Goal: Task Accomplishment & Management: Manage account settings

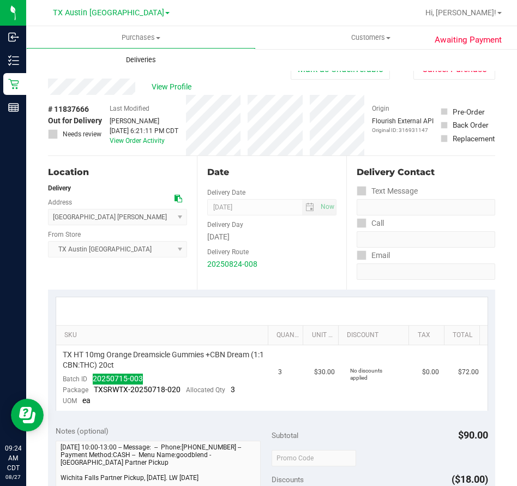
click at [139, 59] on span "Deliveries" at bounding box center [140, 60] width 59 height 10
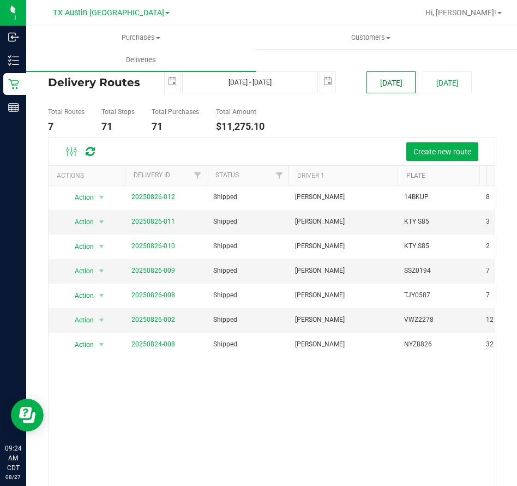
click at [375, 88] on button "Today" at bounding box center [391, 82] width 49 height 22
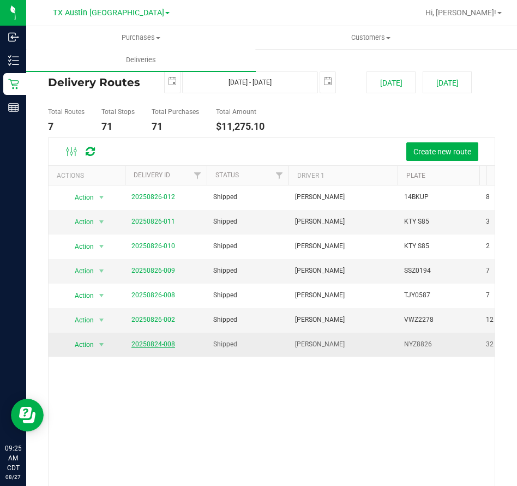
click at [158, 347] on link "20250824-008" at bounding box center [153, 344] width 44 height 8
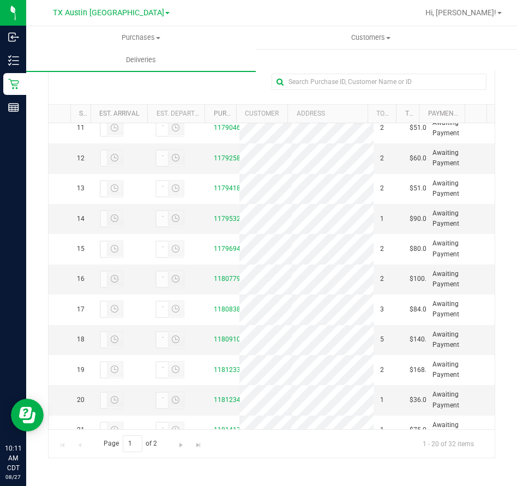
scroll to position [314, 0]
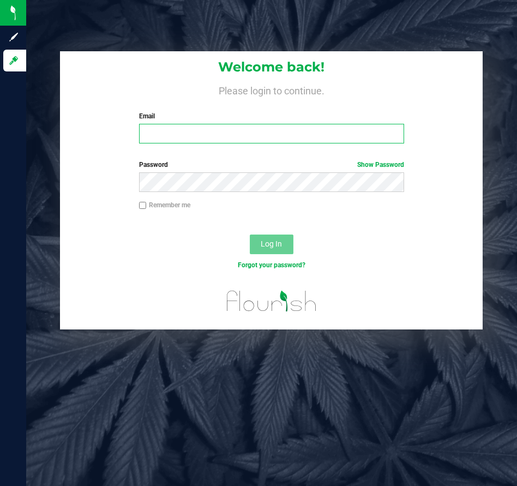
type input "ckelton@goodblend.com"
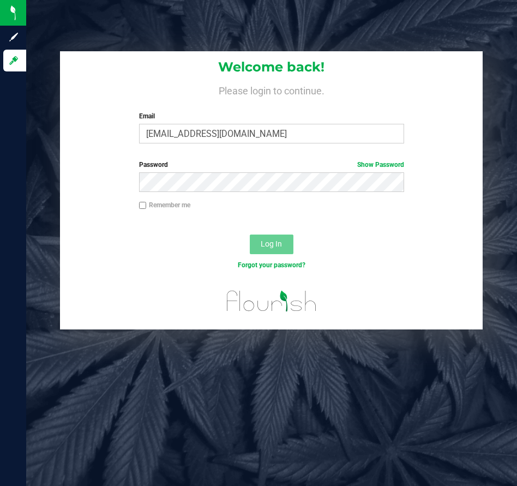
click at [273, 247] on span "Log In" at bounding box center [271, 243] width 21 height 9
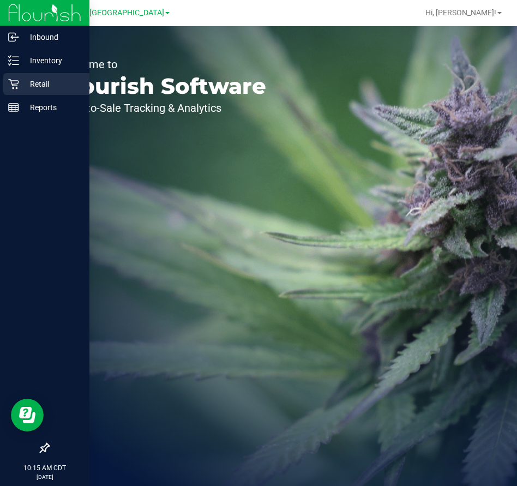
click at [16, 86] on icon at bounding box center [13, 84] width 10 height 10
click at [28, 85] on p "Retail" at bounding box center [51, 83] width 65 height 13
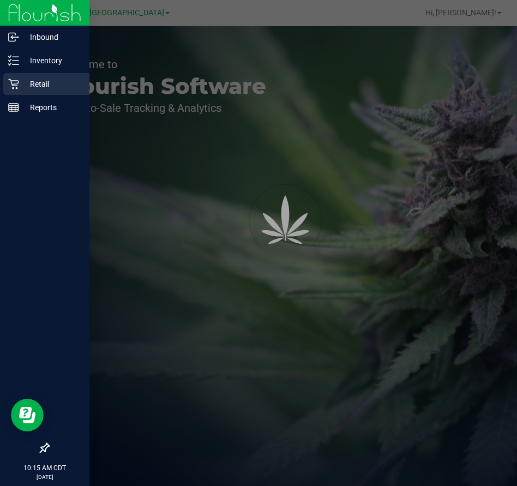
click at [40, 86] on p "Retail" at bounding box center [51, 83] width 65 height 13
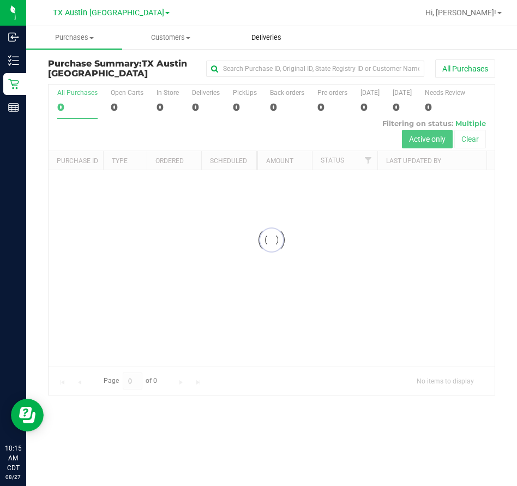
click at [263, 39] on span "Deliveries" at bounding box center [266, 38] width 59 height 10
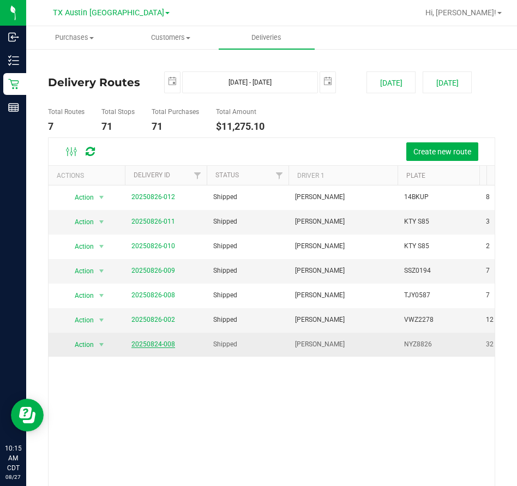
click at [141, 345] on link "20250824-008" at bounding box center [153, 344] width 44 height 8
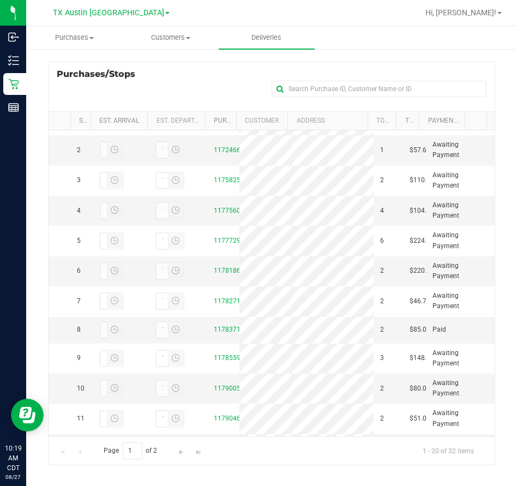
scroll to position [25, 0]
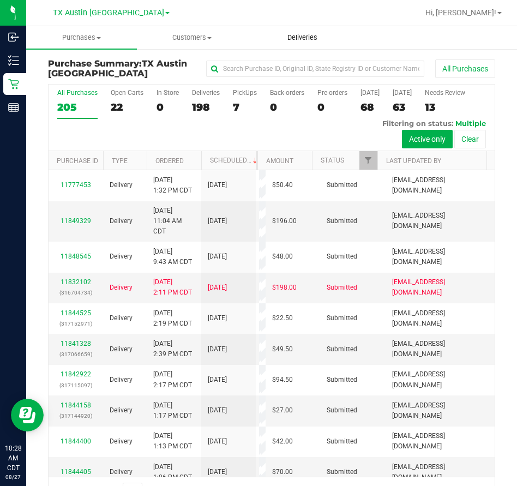
click at [307, 37] on span "Deliveries" at bounding box center [302, 38] width 59 height 10
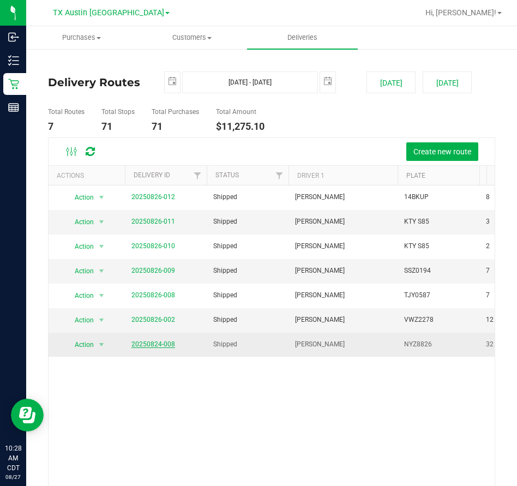
click at [143, 345] on link "20250824-008" at bounding box center [153, 344] width 44 height 8
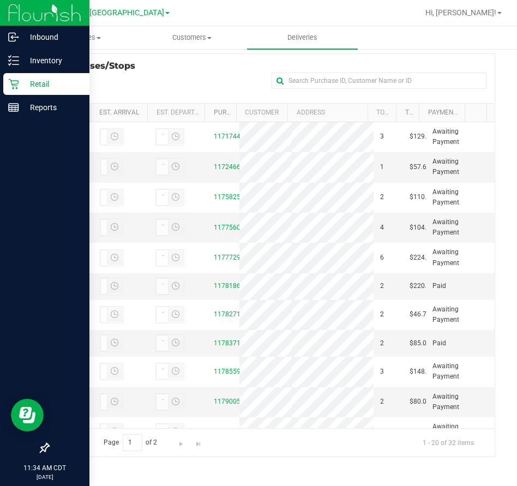
scroll to position [1, 0]
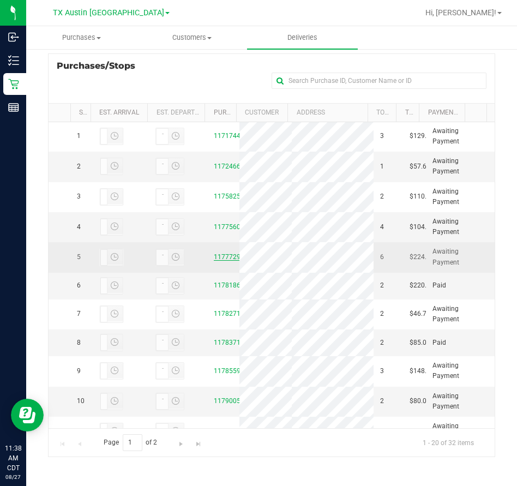
click at [223, 261] on link "11777296" at bounding box center [229, 257] width 31 height 8
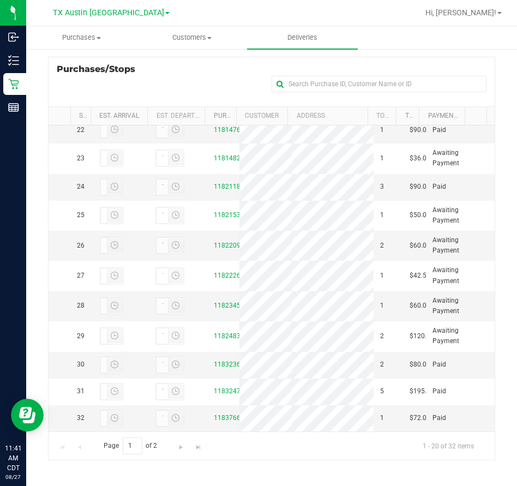
scroll to position [798, 0]
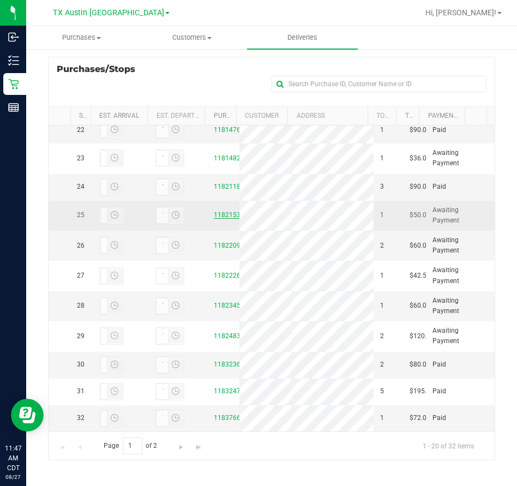
click at [222, 219] on link "11821531" at bounding box center [229, 215] width 31 height 8
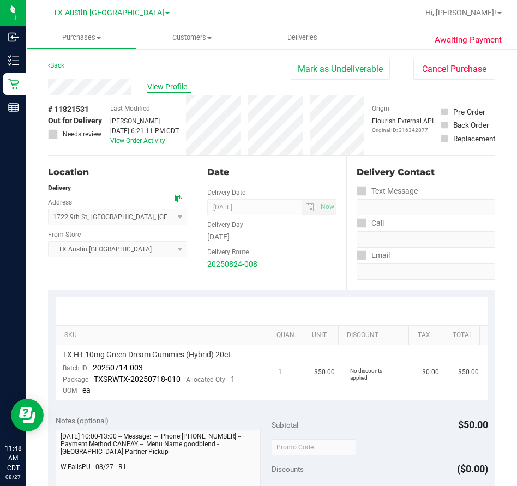
click at [171, 88] on span "View Profile" at bounding box center [169, 86] width 44 height 11
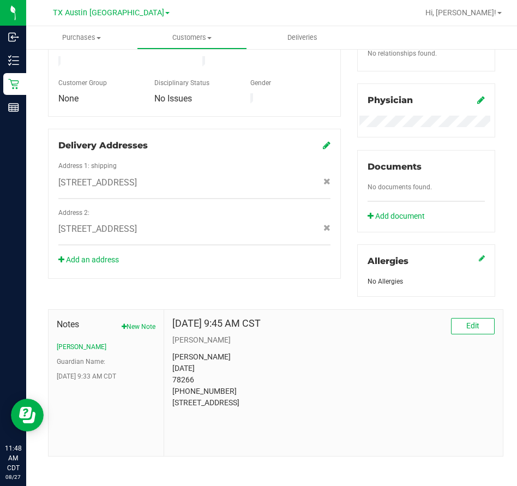
scroll to position [309, 0]
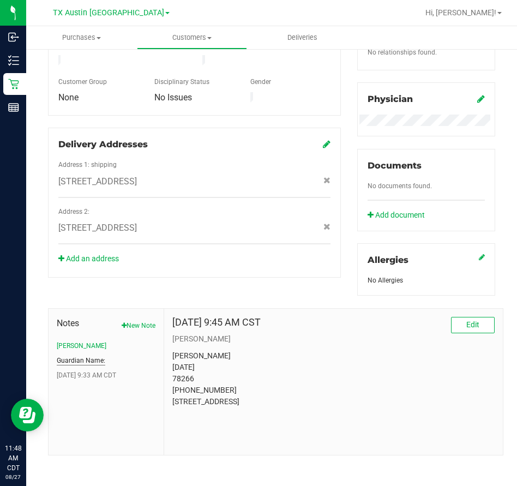
click at [77, 359] on button "Guardian Name:" at bounding box center [81, 361] width 49 height 10
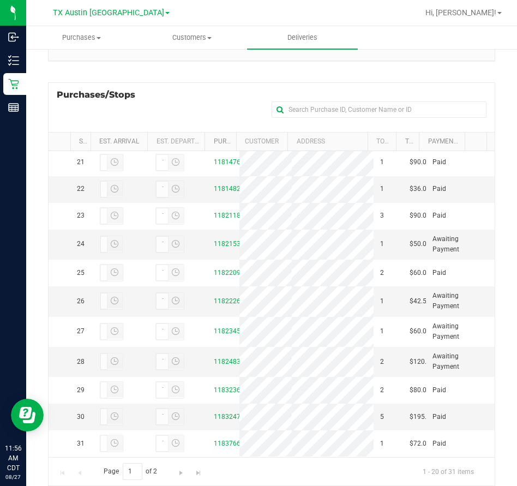
scroll to position [861, 0]
click at [219, 240] on link "11821531" at bounding box center [229, 244] width 31 height 8
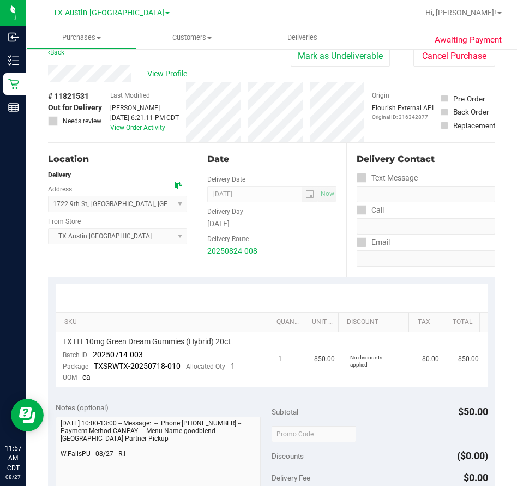
scroll to position [6, 0]
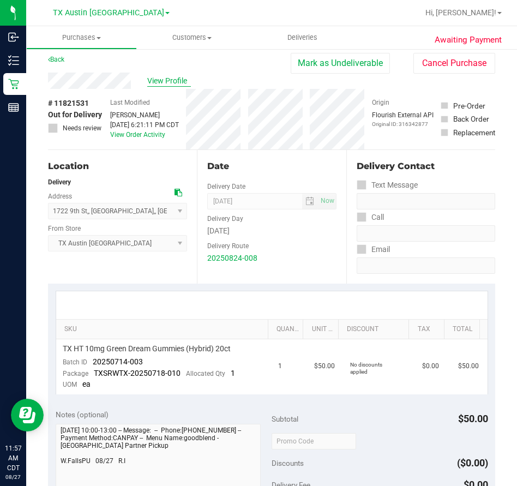
click at [165, 78] on span "View Profile" at bounding box center [169, 80] width 44 height 11
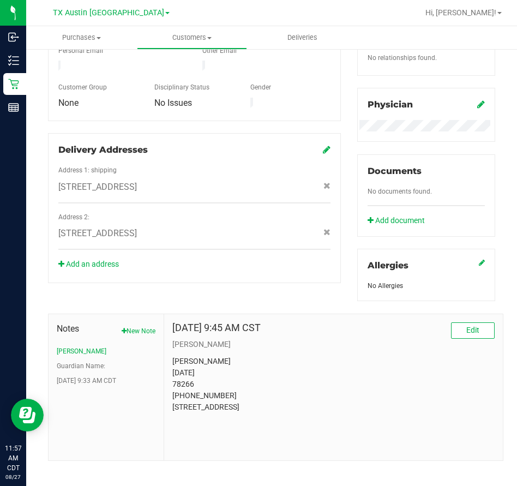
scroll to position [313, 0]
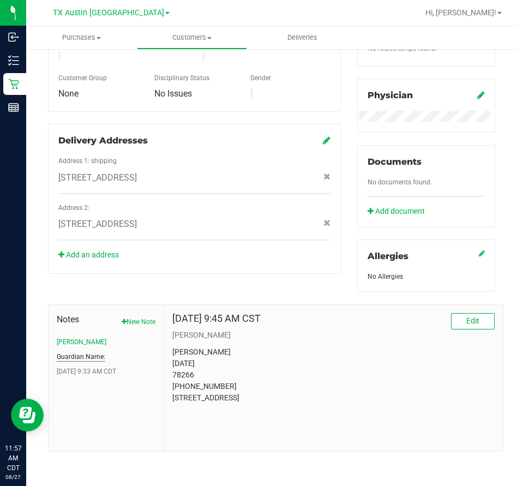
click at [79, 355] on button "Guardian Name:" at bounding box center [81, 357] width 49 height 10
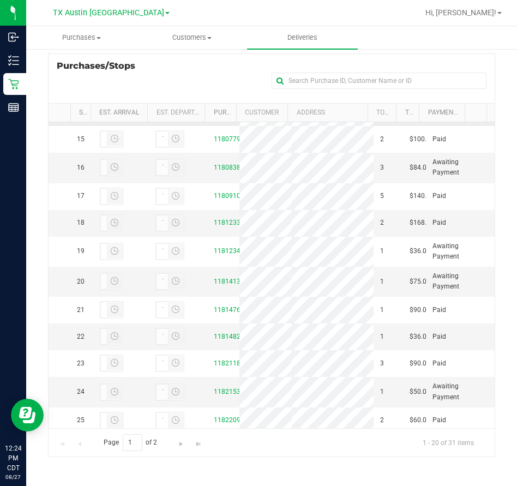
scroll to position [393, 0]
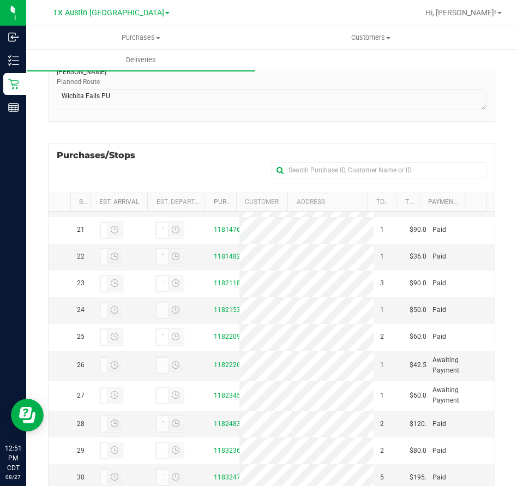
scroll to position [222, 0]
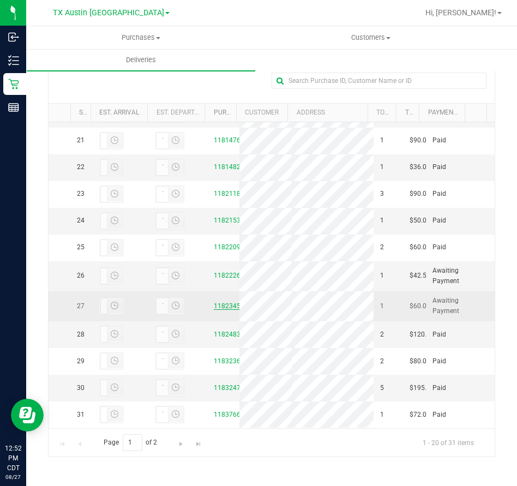
click at [221, 302] on link "11823459" at bounding box center [229, 306] width 31 height 8
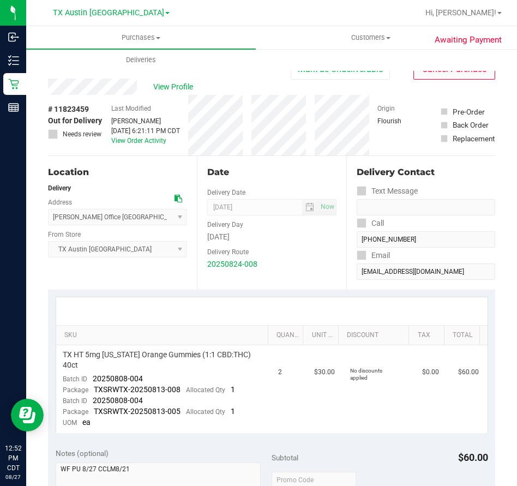
drag, startPoint x: 497, startPoint y: 89, endPoint x: 484, endPoint y: 77, distance: 18.2
click at [484, 77] on div "Awaiting Payment Back [PERSON_NAME] as Undeliverable Cancel Purchase View Profi…" at bounding box center [271, 495] width 491 height 894
click at [504, 187] on div "Awaiting Payment Back [PERSON_NAME] as Undeliverable Cancel Purchase View Profi…" at bounding box center [271, 495] width 491 height 894
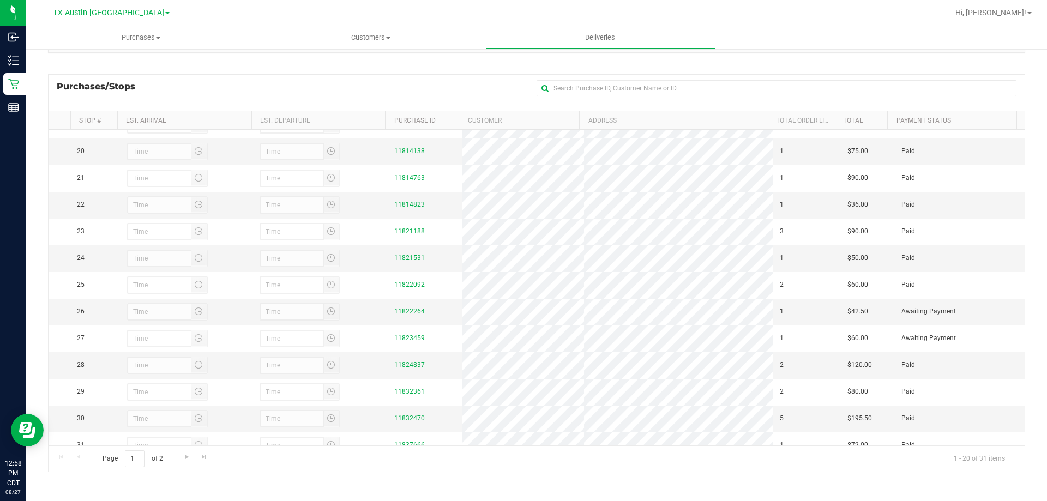
scroll to position [526, 0]
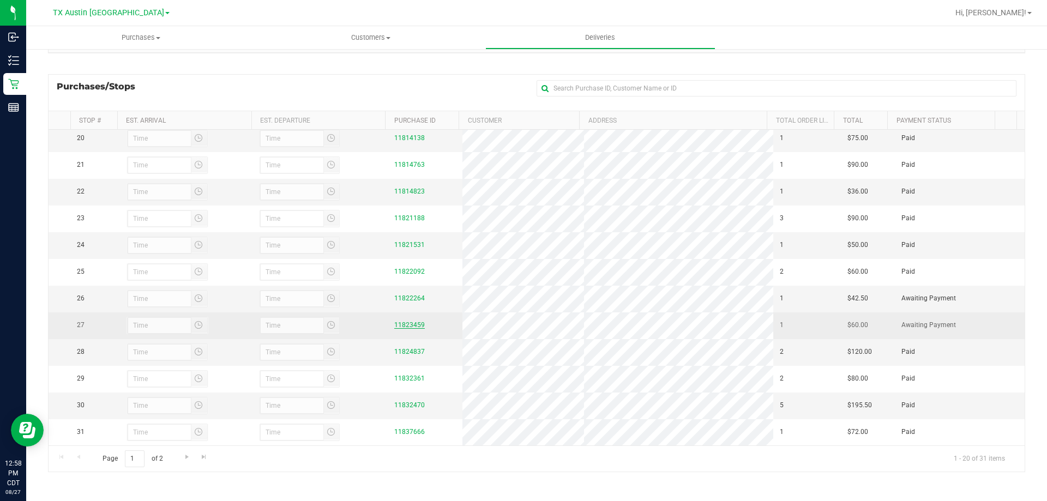
click at [412, 321] on link "11823459" at bounding box center [409, 325] width 31 height 8
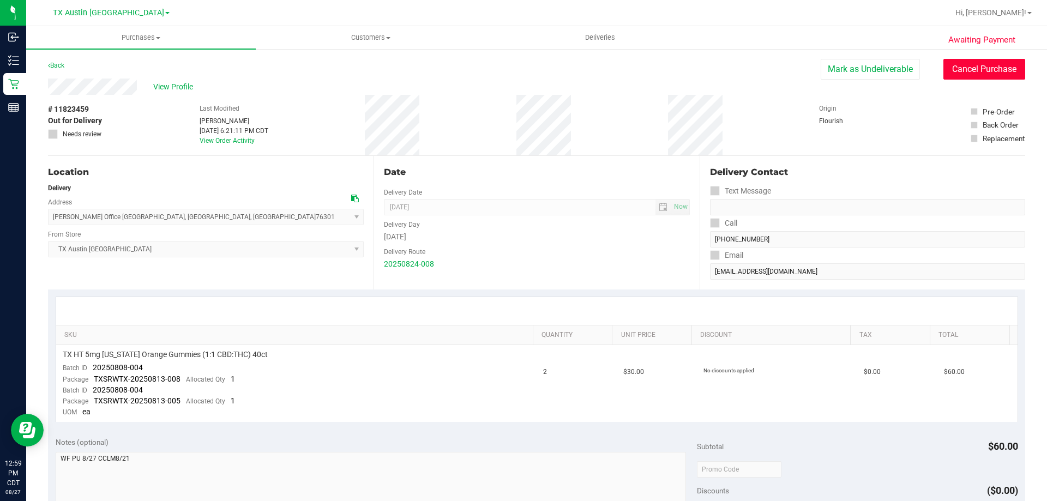
click at [990, 70] on button "Cancel Purchase" at bounding box center [985, 69] width 82 height 21
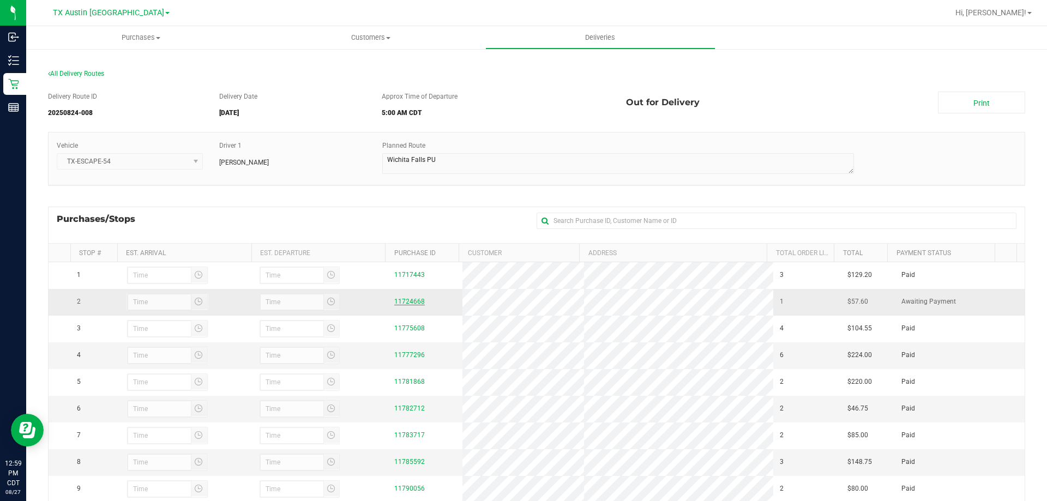
click at [412, 303] on link "11724668" at bounding box center [409, 302] width 31 height 8
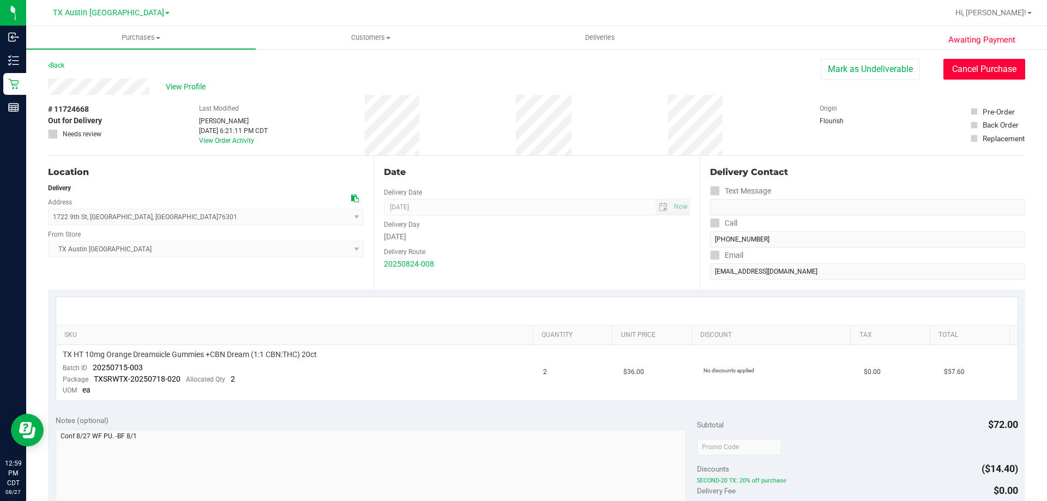
click at [981, 75] on button "Cancel Purchase" at bounding box center [985, 69] width 82 height 21
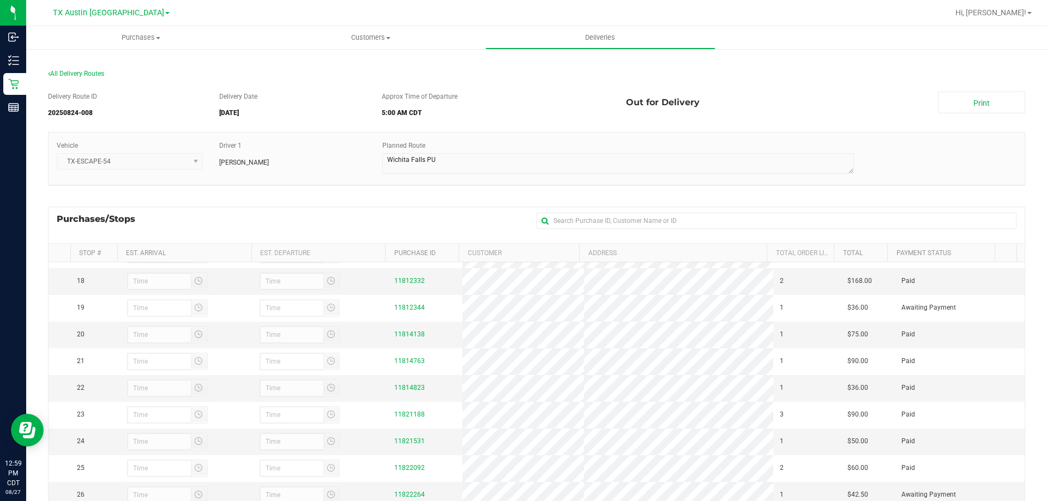
scroll to position [450, 0]
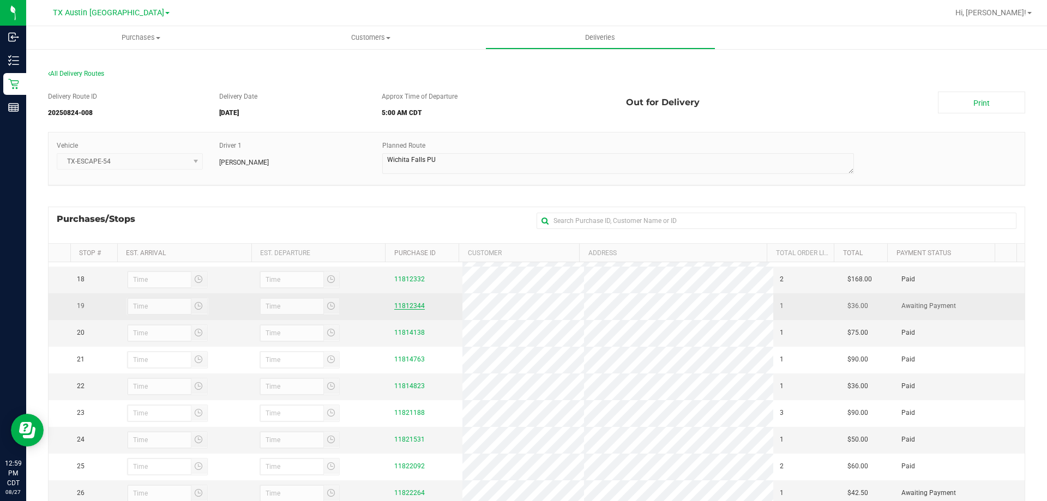
click at [409, 310] on link "11812344" at bounding box center [409, 306] width 31 height 8
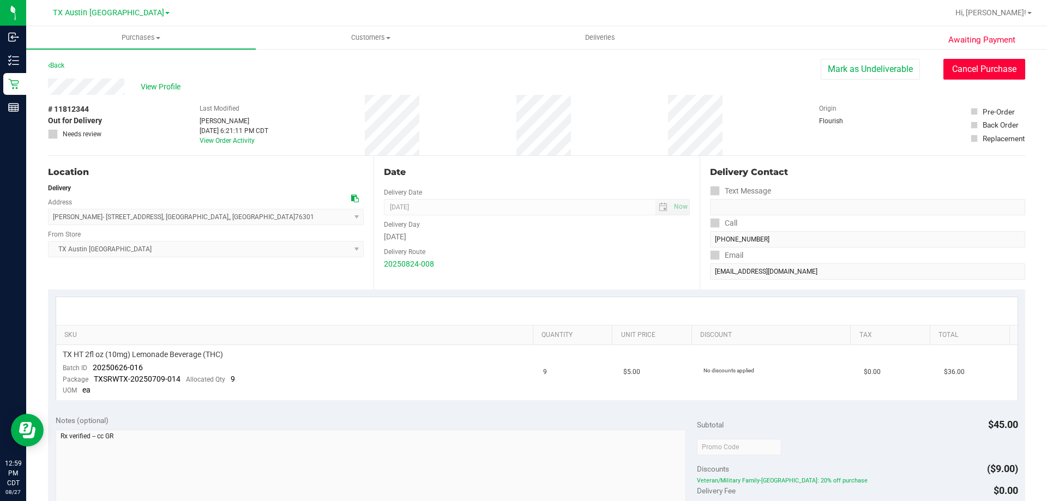
click at [972, 75] on button "Cancel Purchase" at bounding box center [985, 69] width 82 height 21
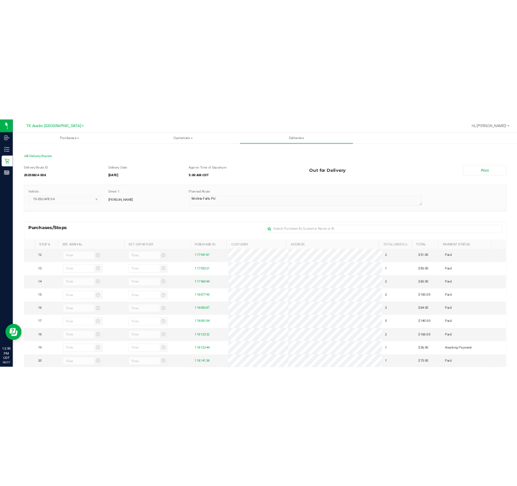
scroll to position [526, 0]
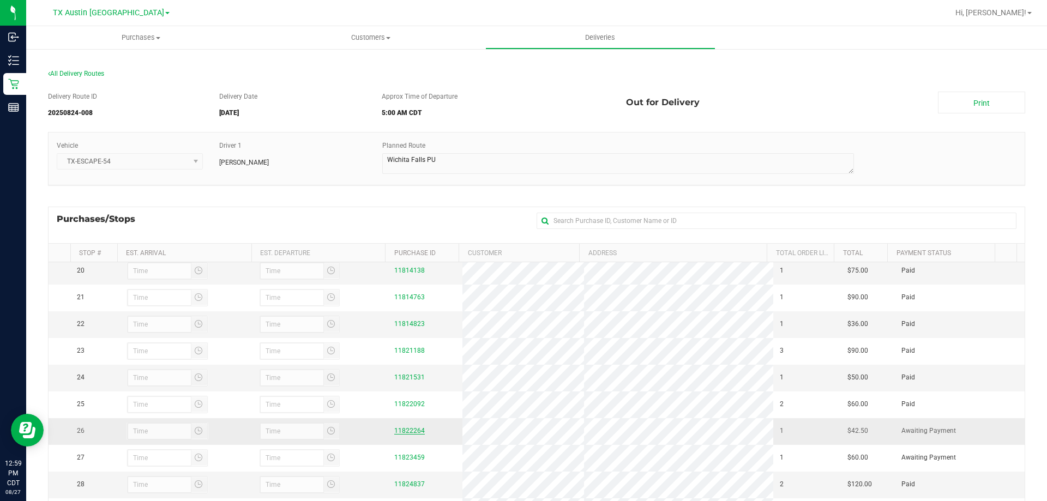
click at [410, 431] on link "11822264" at bounding box center [409, 431] width 31 height 8
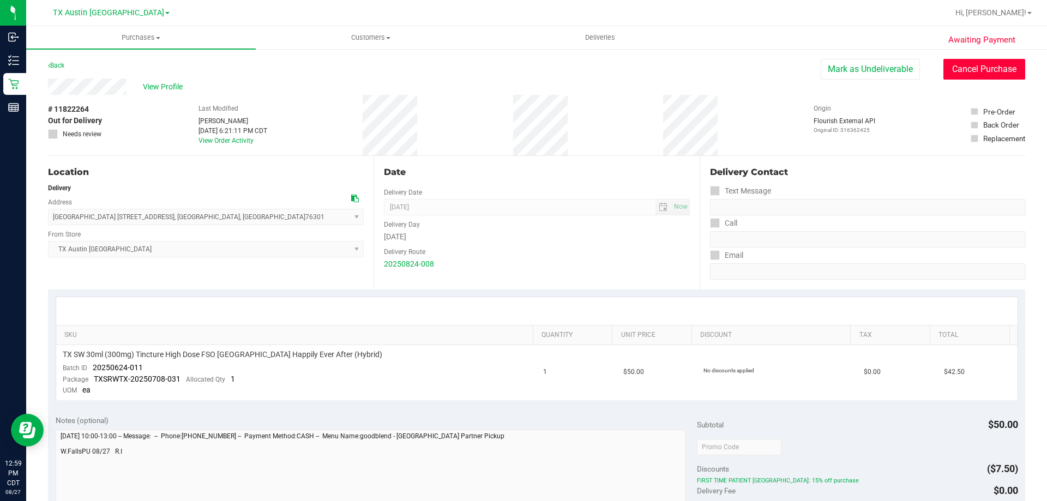
click at [991, 76] on button "Cancel Purchase" at bounding box center [985, 69] width 82 height 21
